Goal: Find specific page/section: Find specific page/section

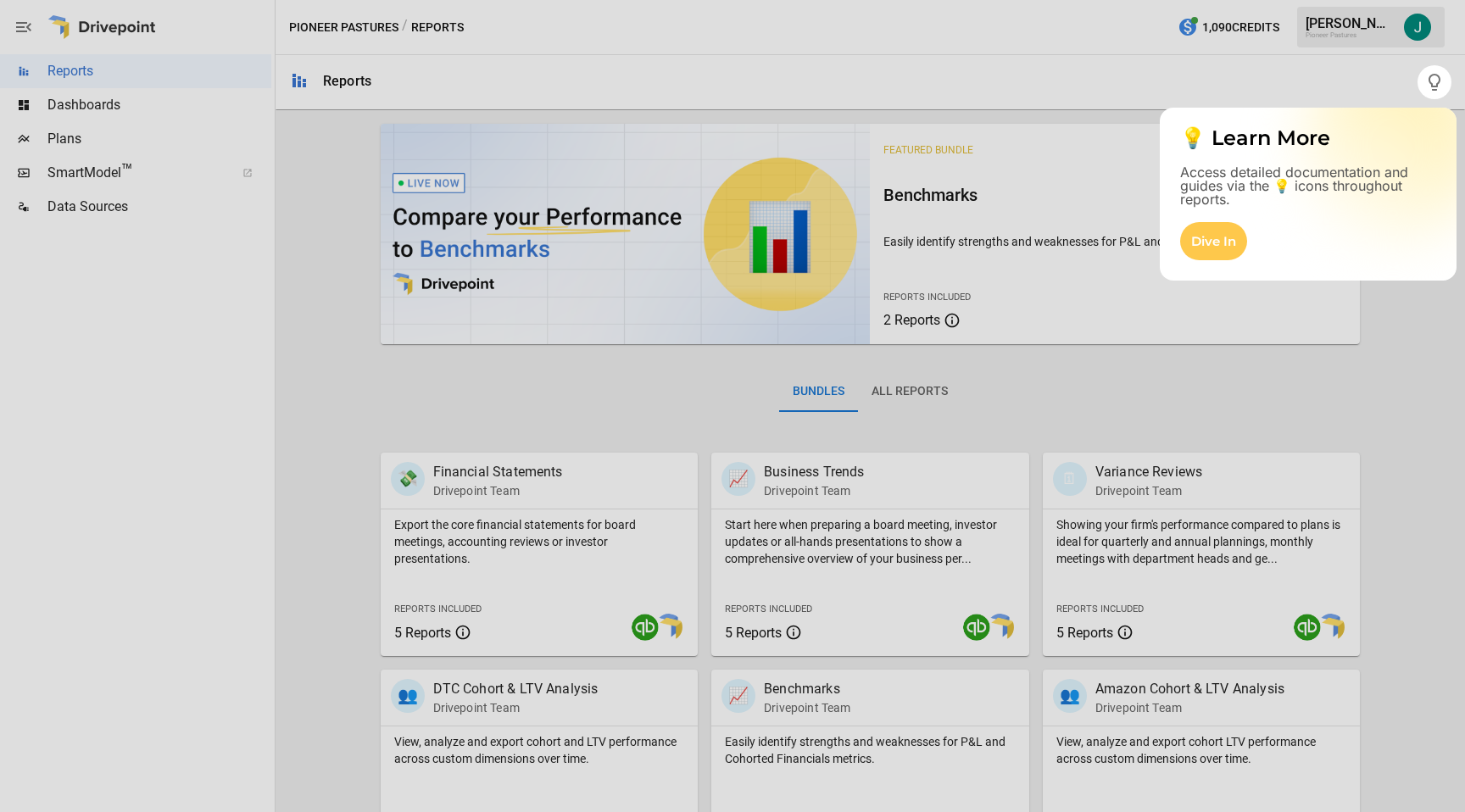
click at [1224, 399] on div at bounding box center [732, 455] width 1465 height 712
click at [1172, 377] on div at bounding box center [732, 455] width 1465 height 712
click at [1437, 86] on icon "button" at bounding box center [1434, 82] width 20 height 20
click at [1120, 349] on div at bounding box center [732, 455] width 1465 height 712
click at [1217, 235] on div "Dive In" at bounding box center [1214, 241] width 67 height 38
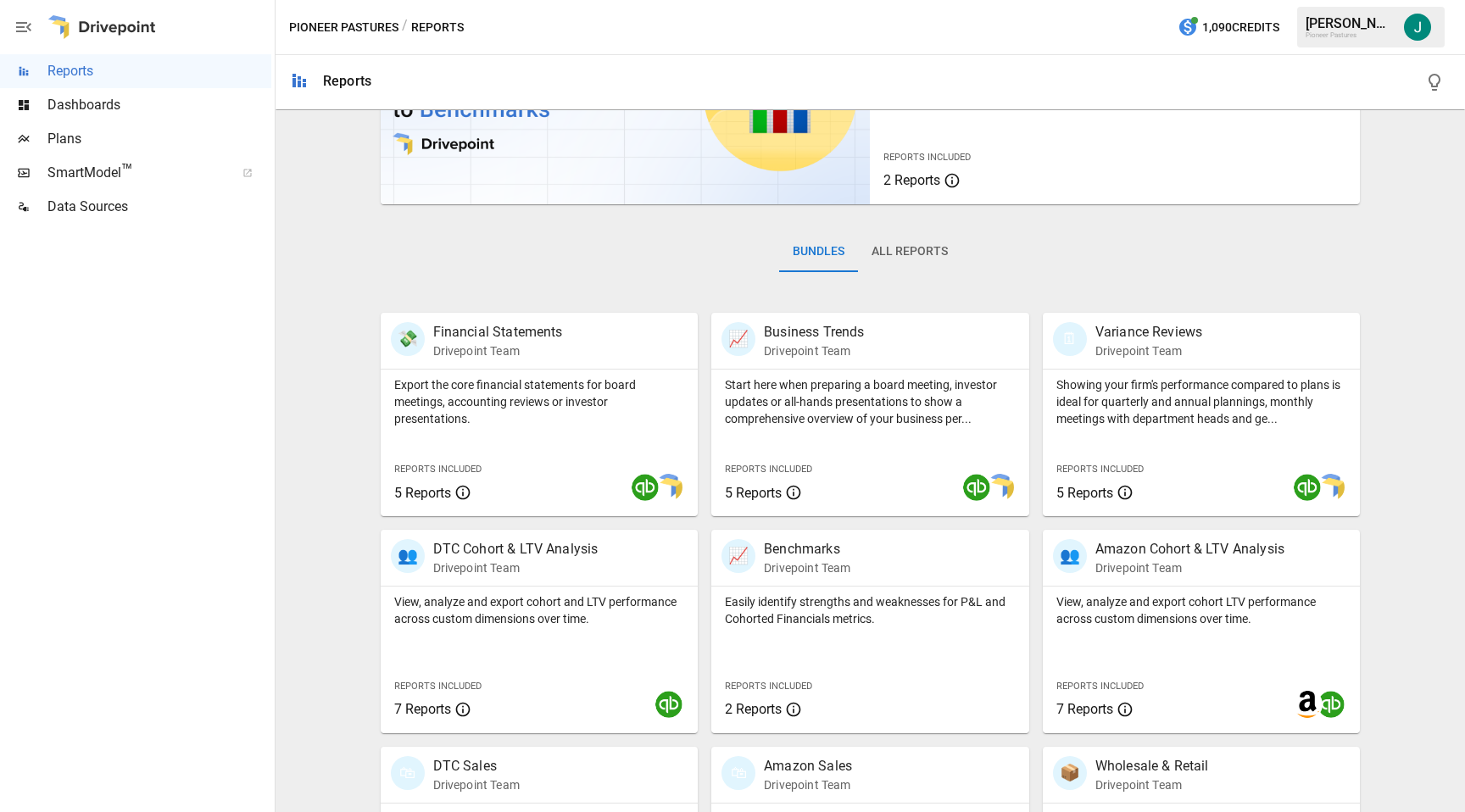
scroll to position [285, 0]
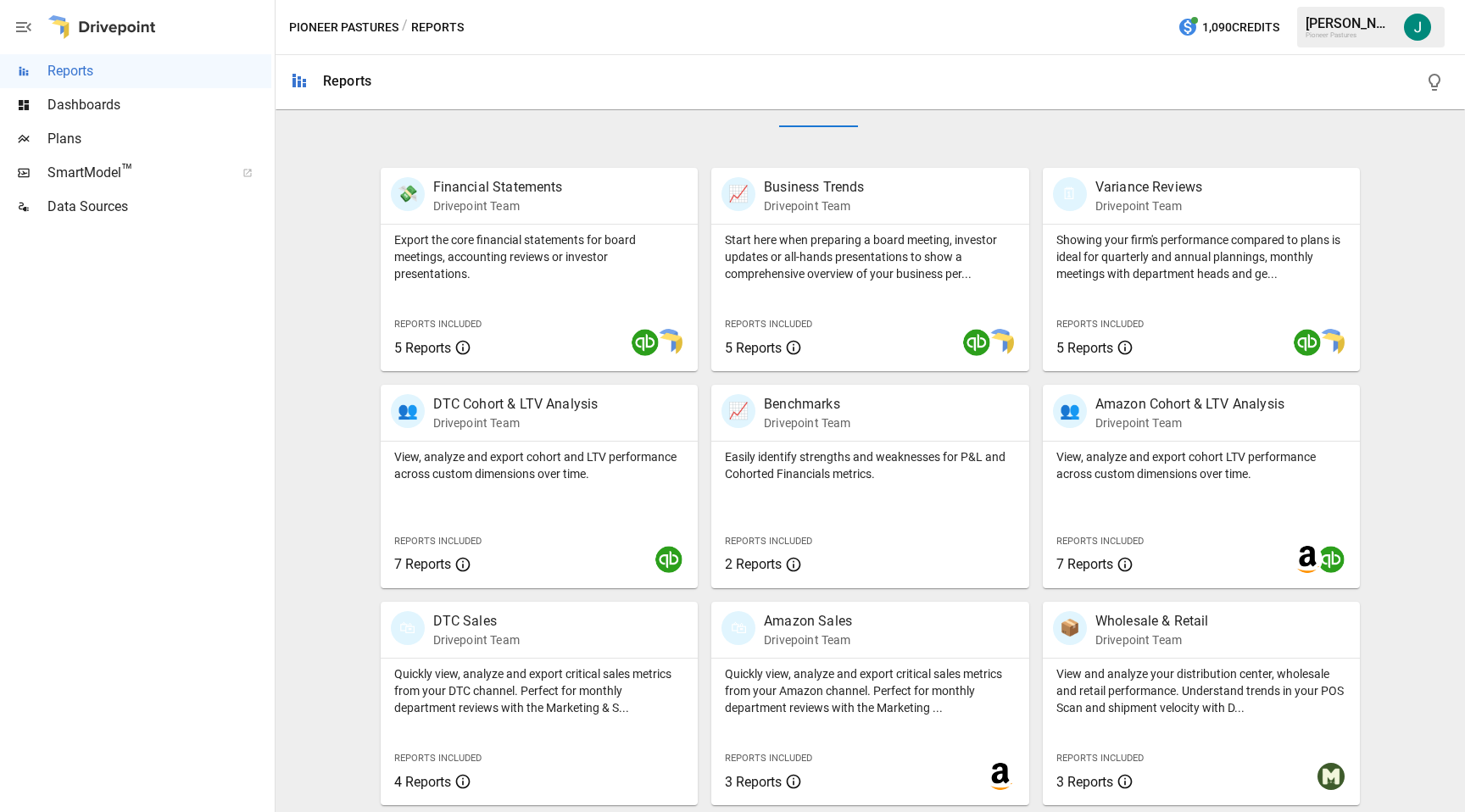
click at [78, 101] on span "Dashboards" at bounding box center [160, 105] width 224 height 20
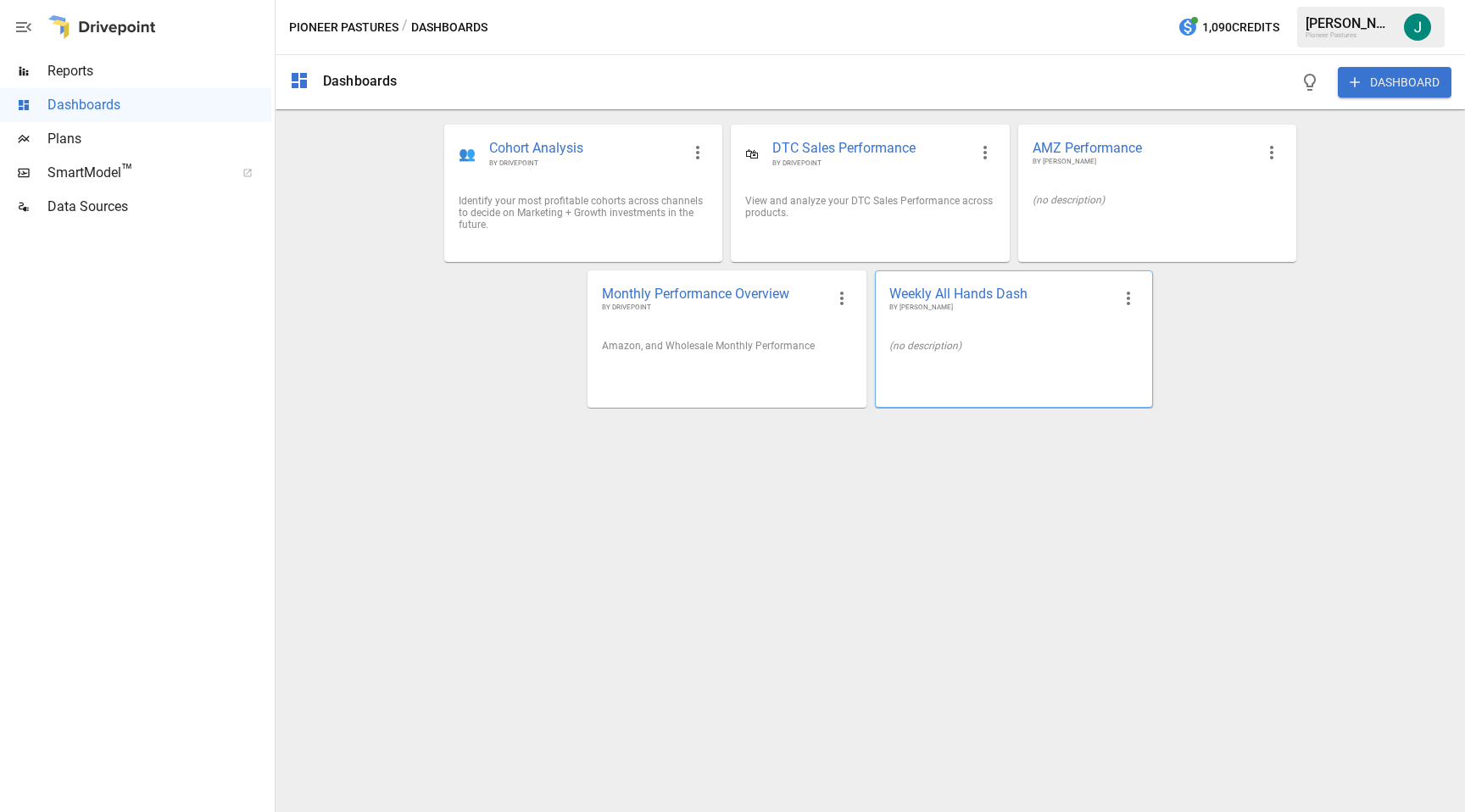
click at [968, 302] on span "BY [PERSON_NAME]" at bounding box center [1000, 308] width 222 height 11
